Goal: Information Seeking & Learning: Learn about a topic

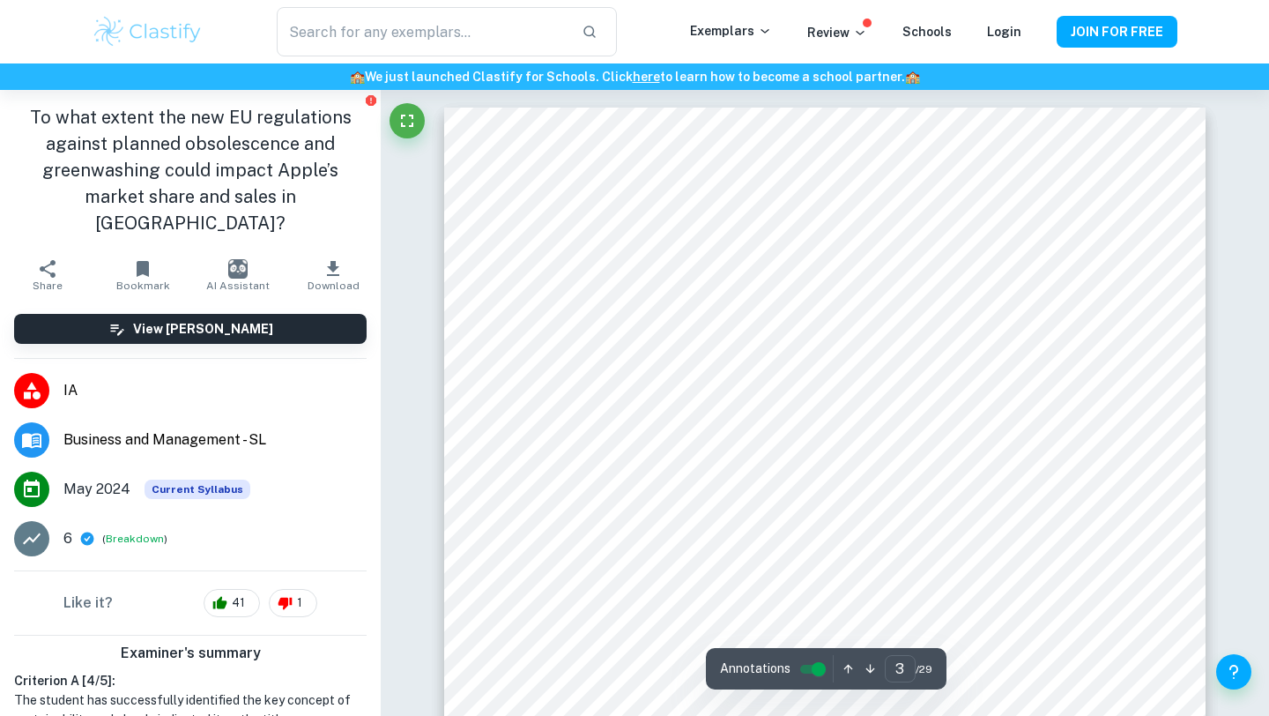
scroll to position [2574, 0]
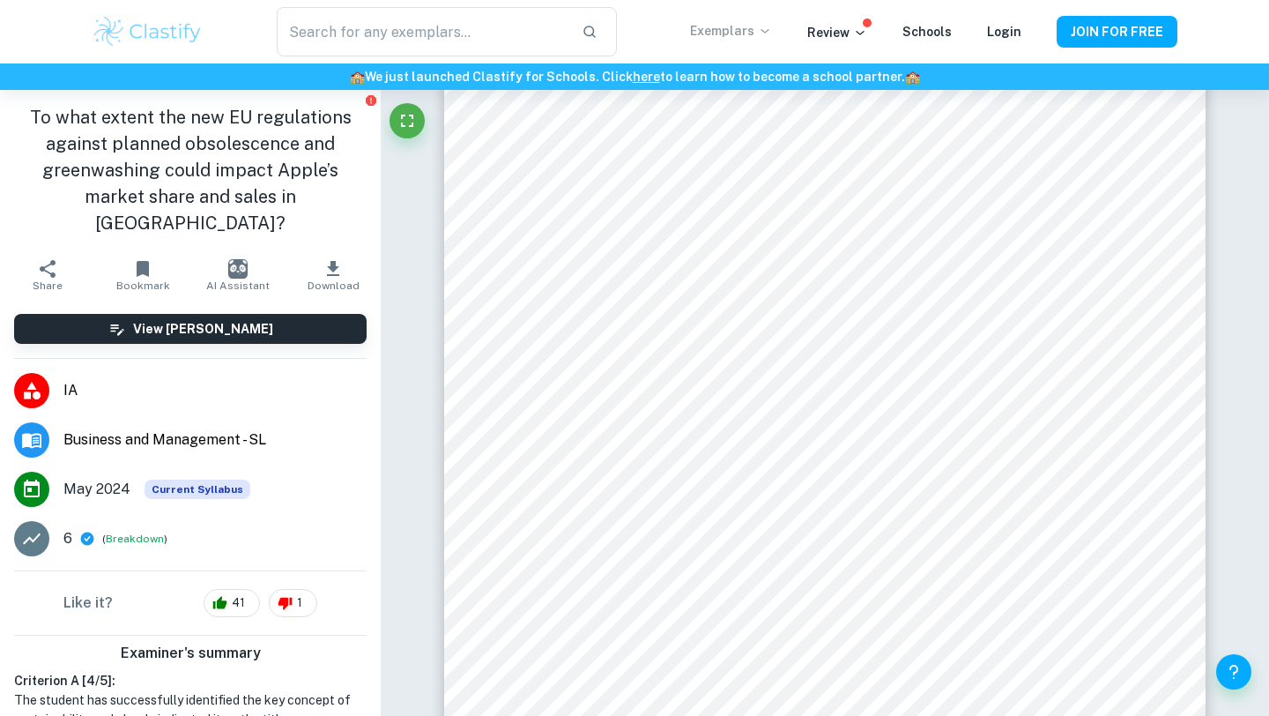
click at [753, 30] on p "Exemplars" at bounding box center [731, 30] width 82 height 19
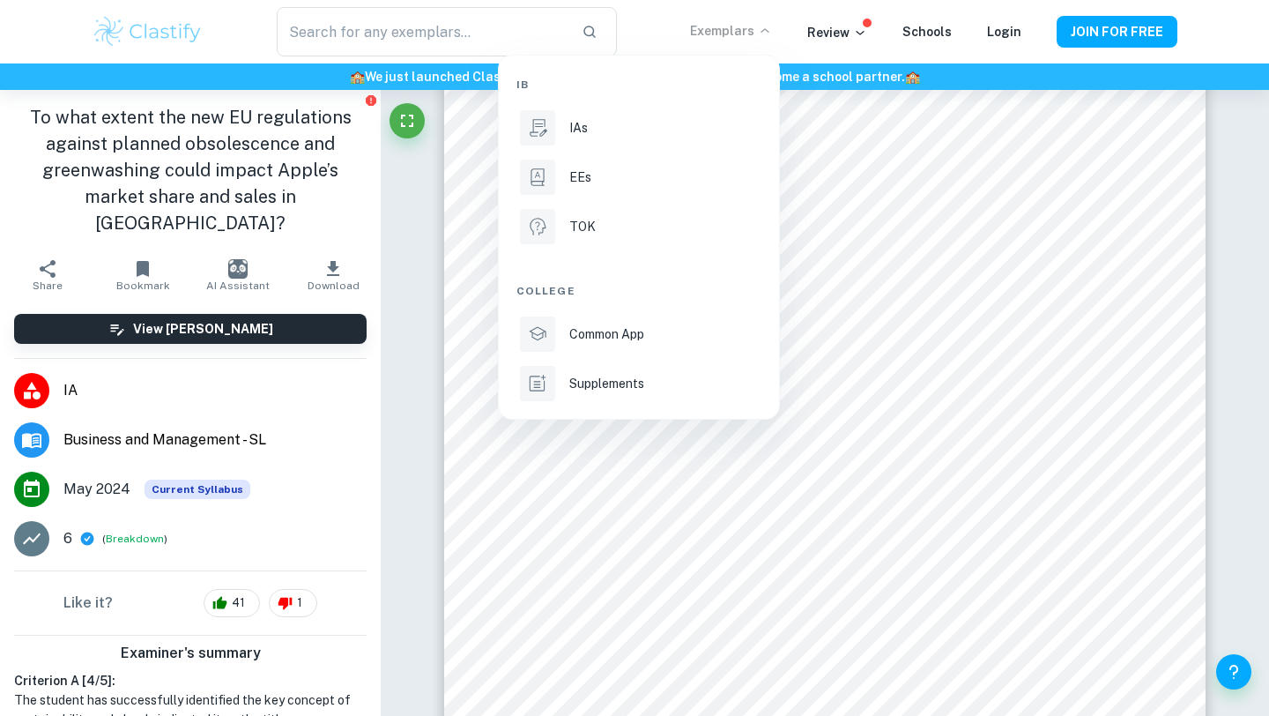
click at [56, 372] on div at bounding box center [634, 358] width 1269 height 716
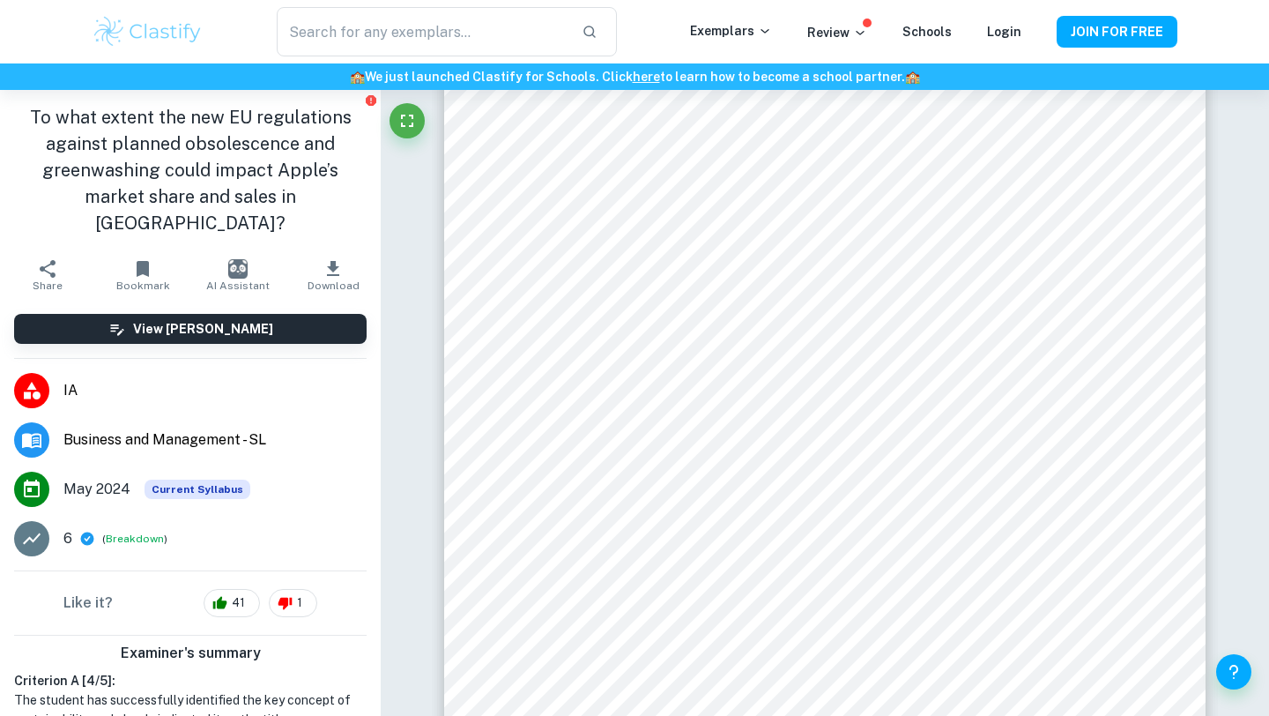
click at [56, 366] on li "IA" at bounding box center [190, 390] width 381 height 49
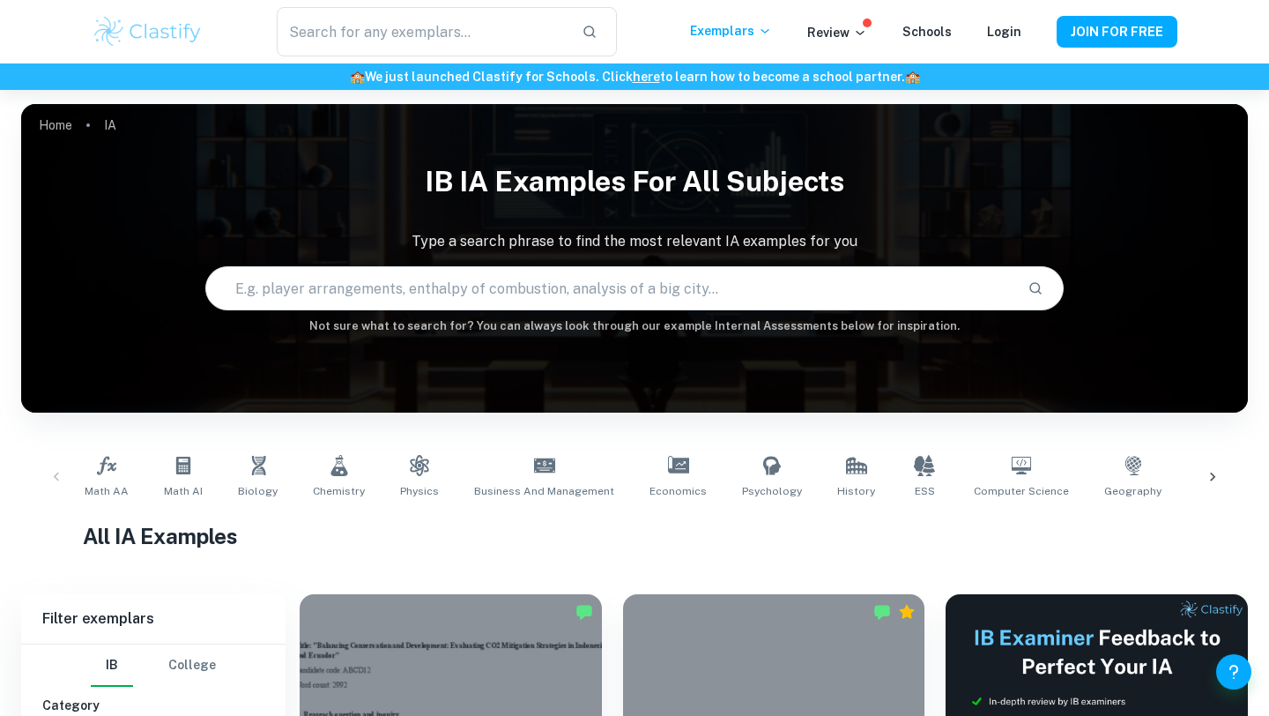
click at [664, 296] on input "text" at bounding box center [609, 288] width 807 height 49
type input "design"
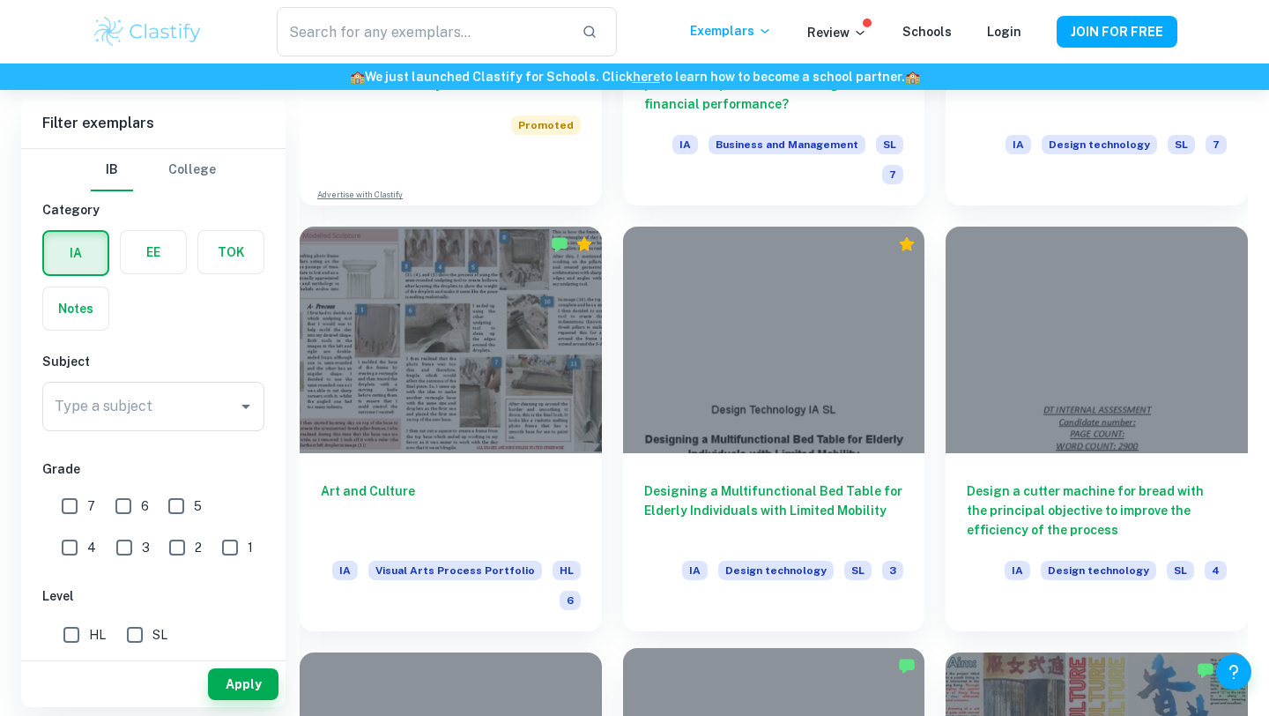
scroll to position [1603, 0]
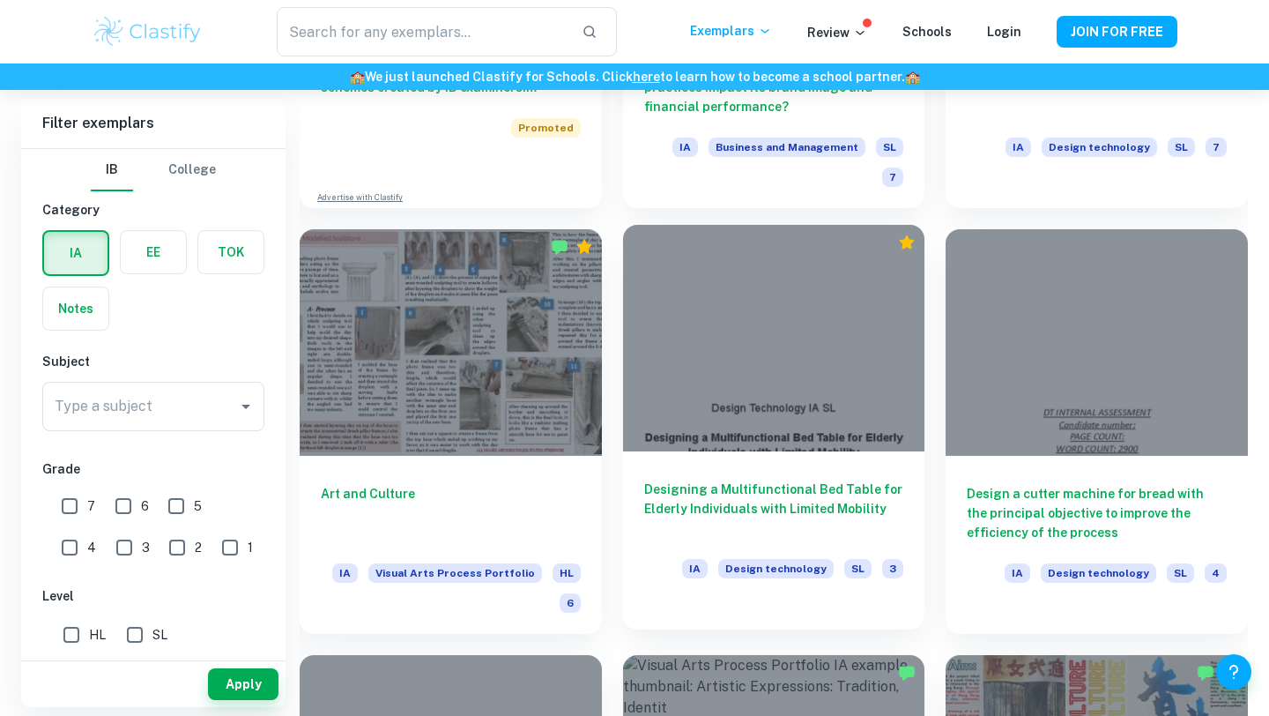
click at [761, 539] on div "Designing a Multifunctional Bed Table for Elderly Individuals with Limited Mobi…" at bounding box center [774, 530] width 302 height 159
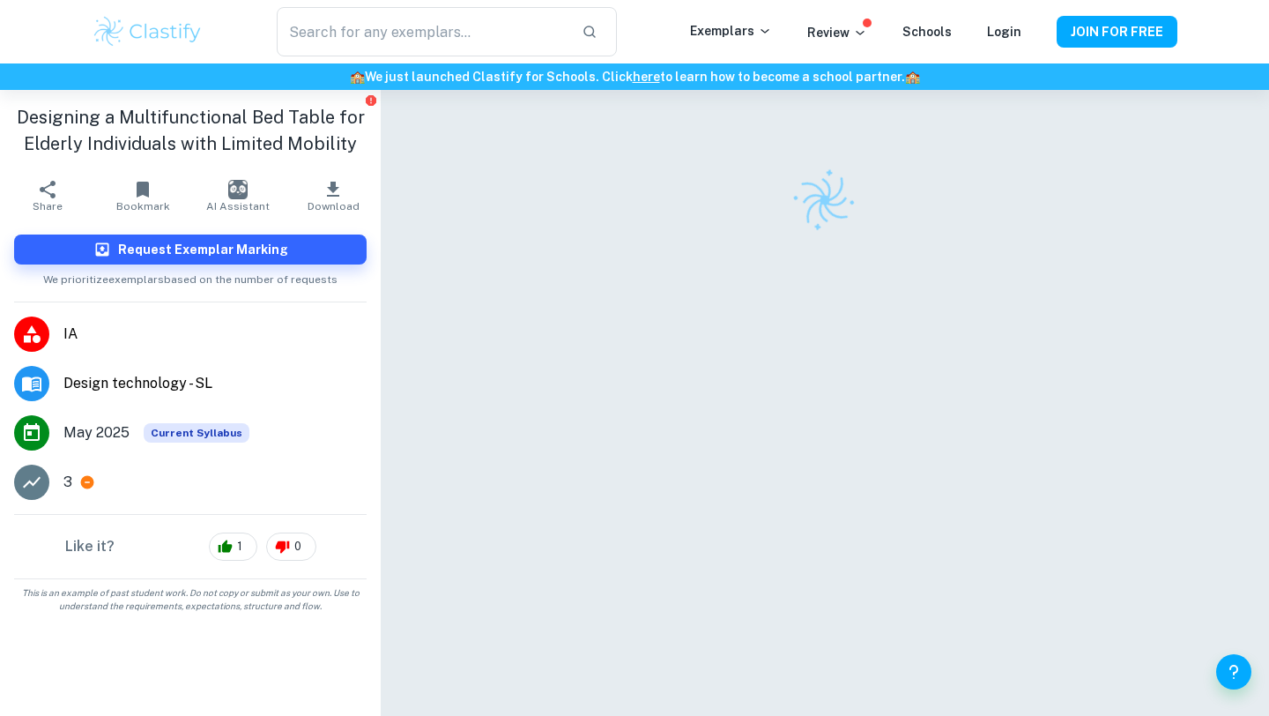
click at [126, 382] on span "Design technology - SL" at bounding box center [214, 383] width 303 height 21
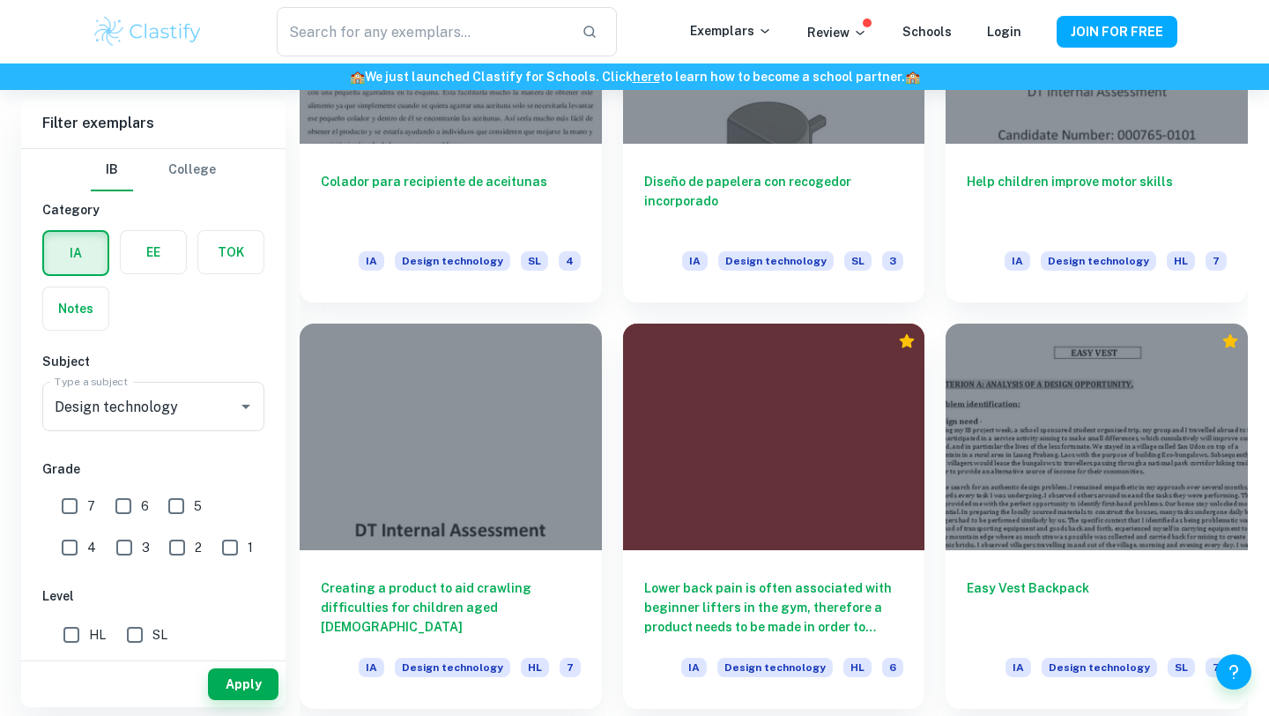
scroll to position [2171, 0]
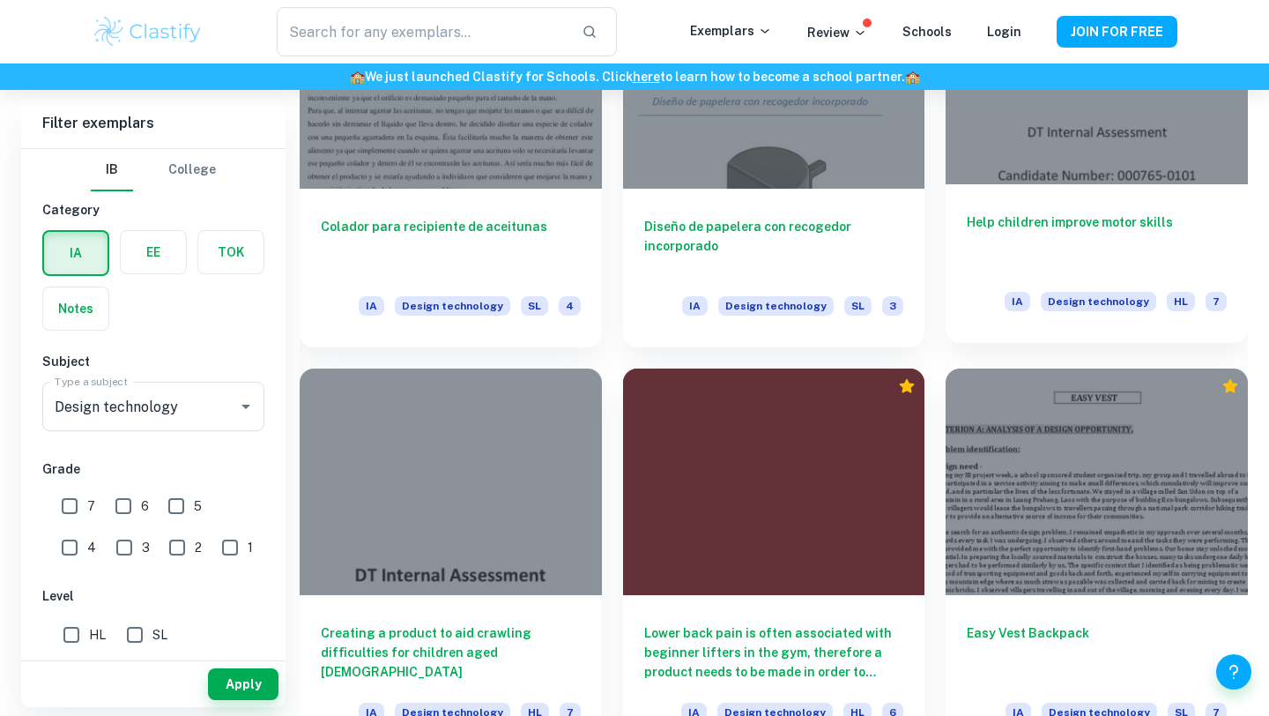
click at [1129, 135] on div at bounding box center [1097, 71] width 302 height 227
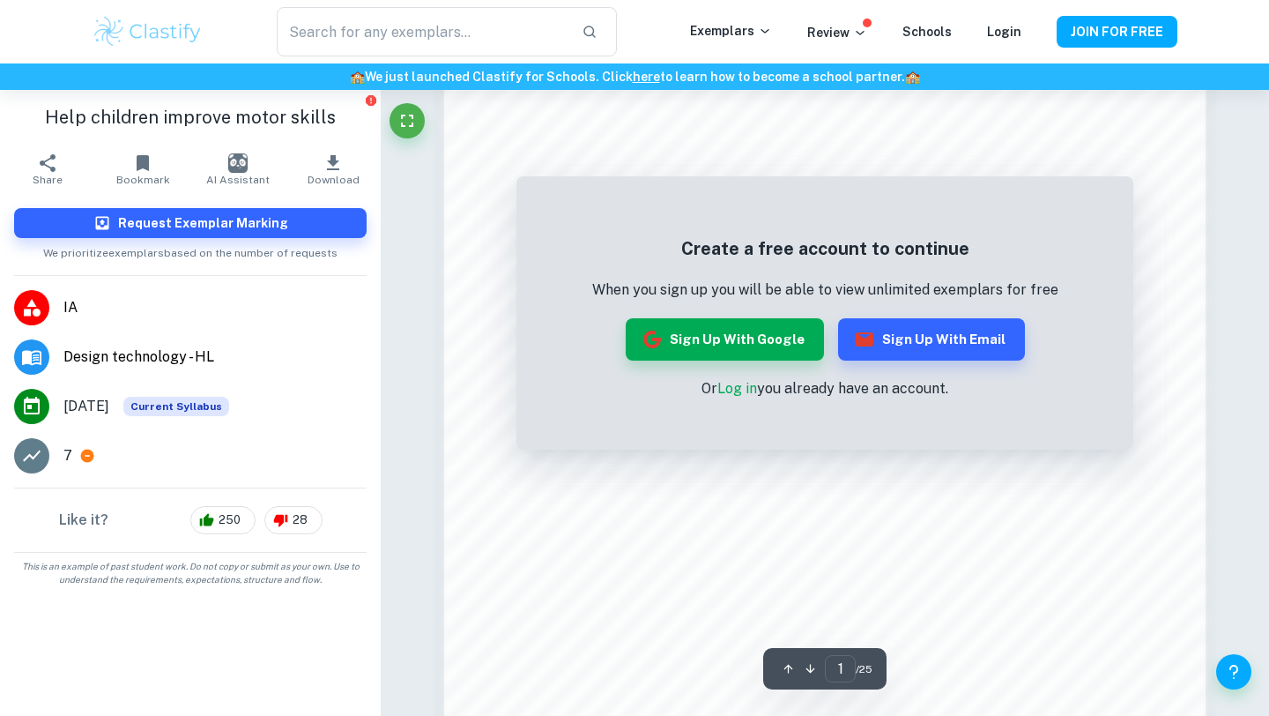
scroll to position [1176, 0]
click at [608, 180] on div "Create a free account to continue When you sign up you will be able to view unl…" at bounding box center [824, 312] width 617 height 273
